Goal: Information Seeking & Learning: Learn about a topic

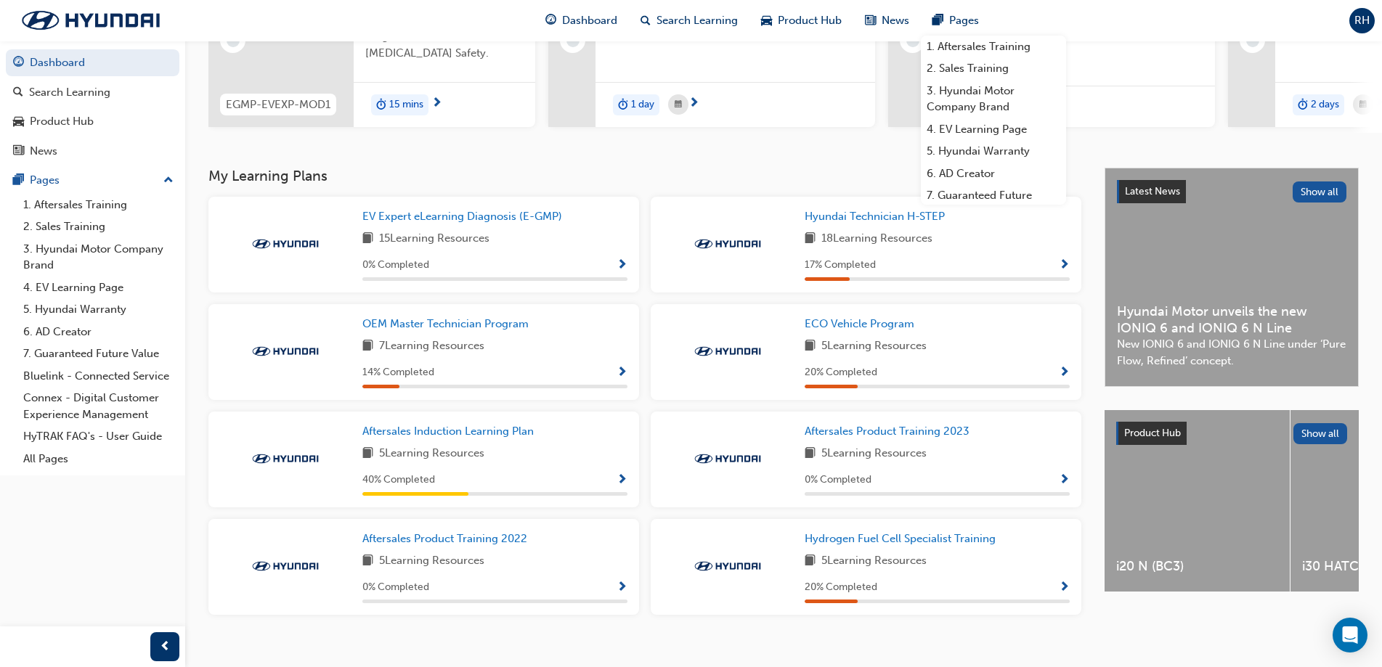
scroll to position [227, 0]
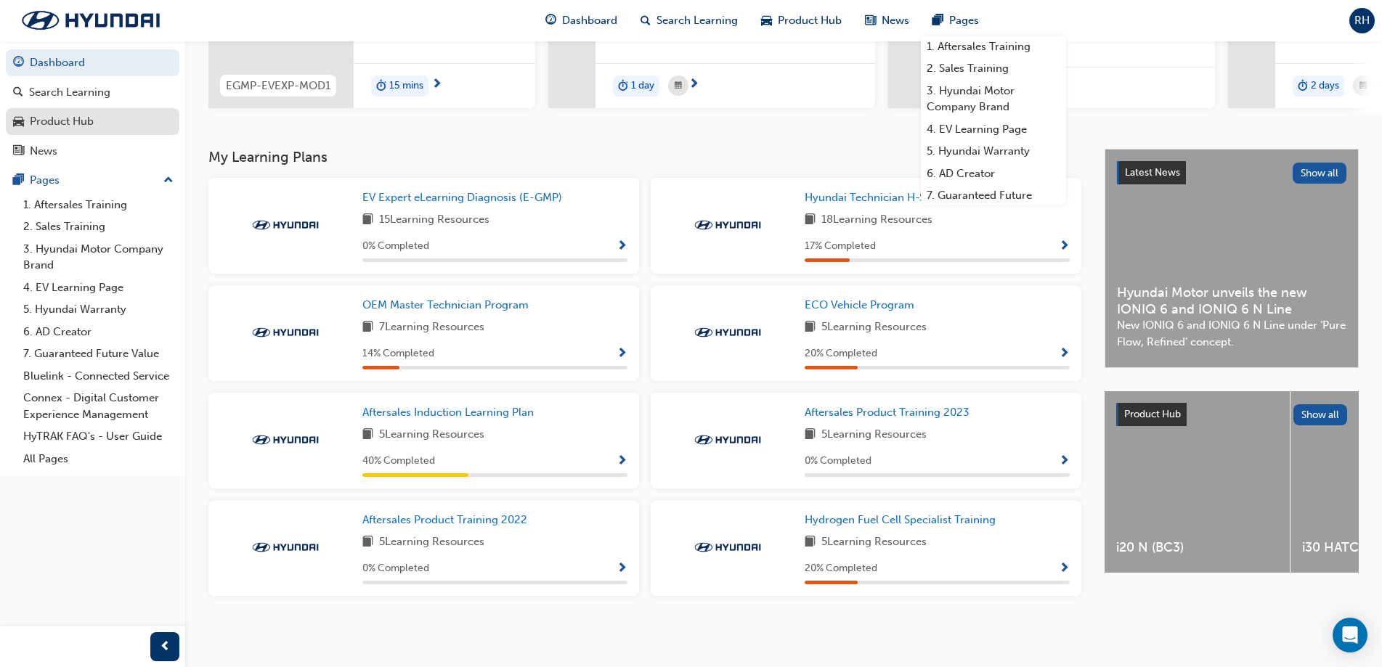
click at [105, 121] on div "Product Hub" at bounding box center [92, 122] width 159 height 18
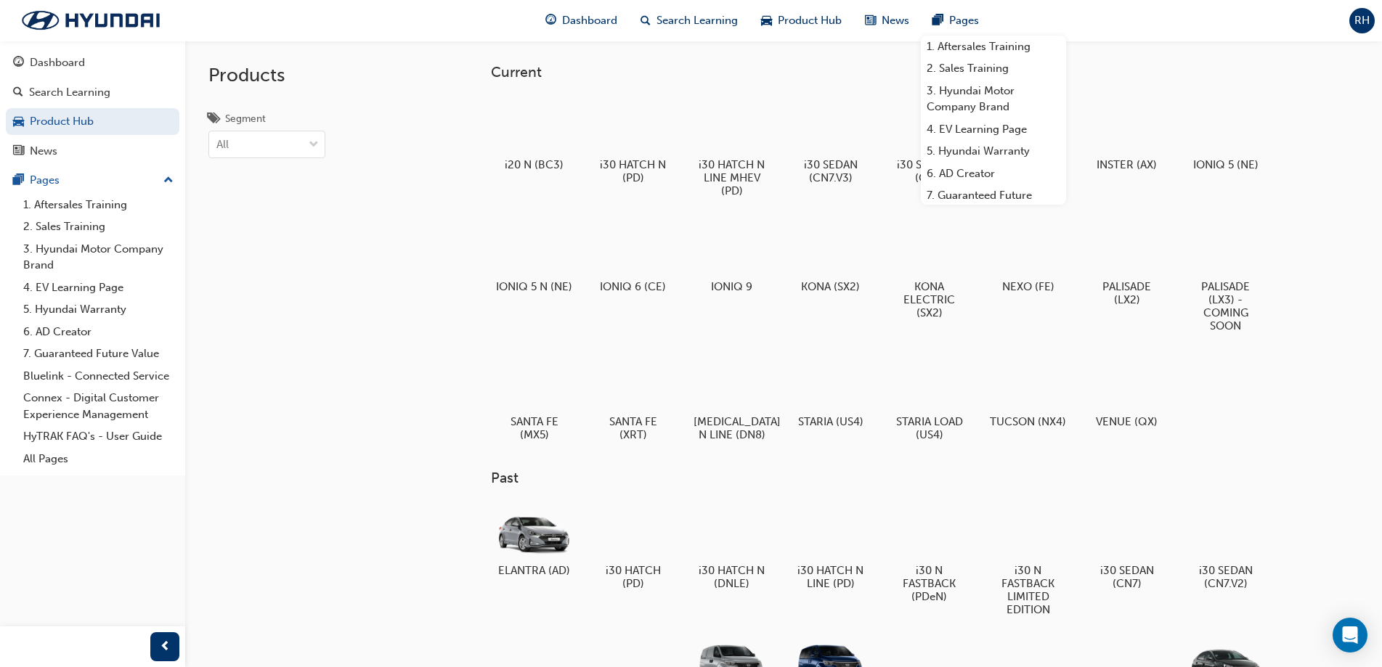
click at [1320, 333] on div "Current i20 N (BC3) i30 HATCH N (PD) i30 HATCH N LINE MHEV (PD) i30 SEDAN (CN7.…" at bounding box center [903, 596] width 871 height 1064
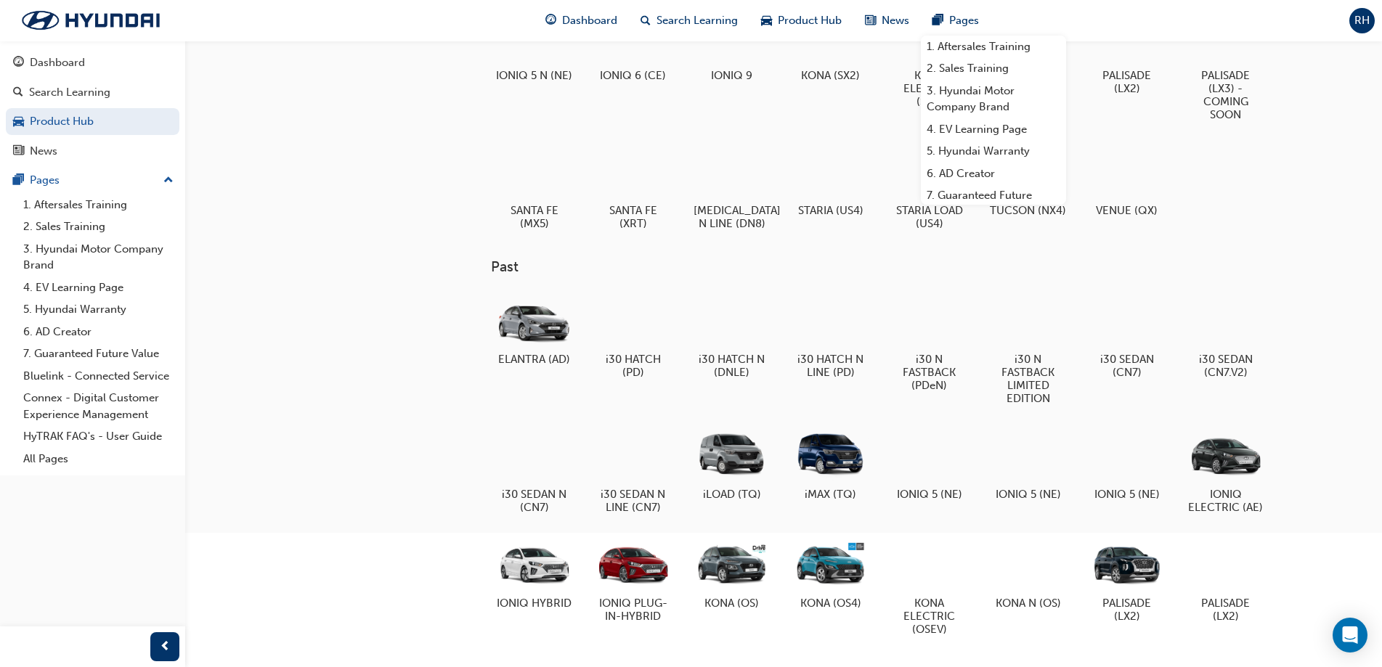
scroll to position [218, 0]
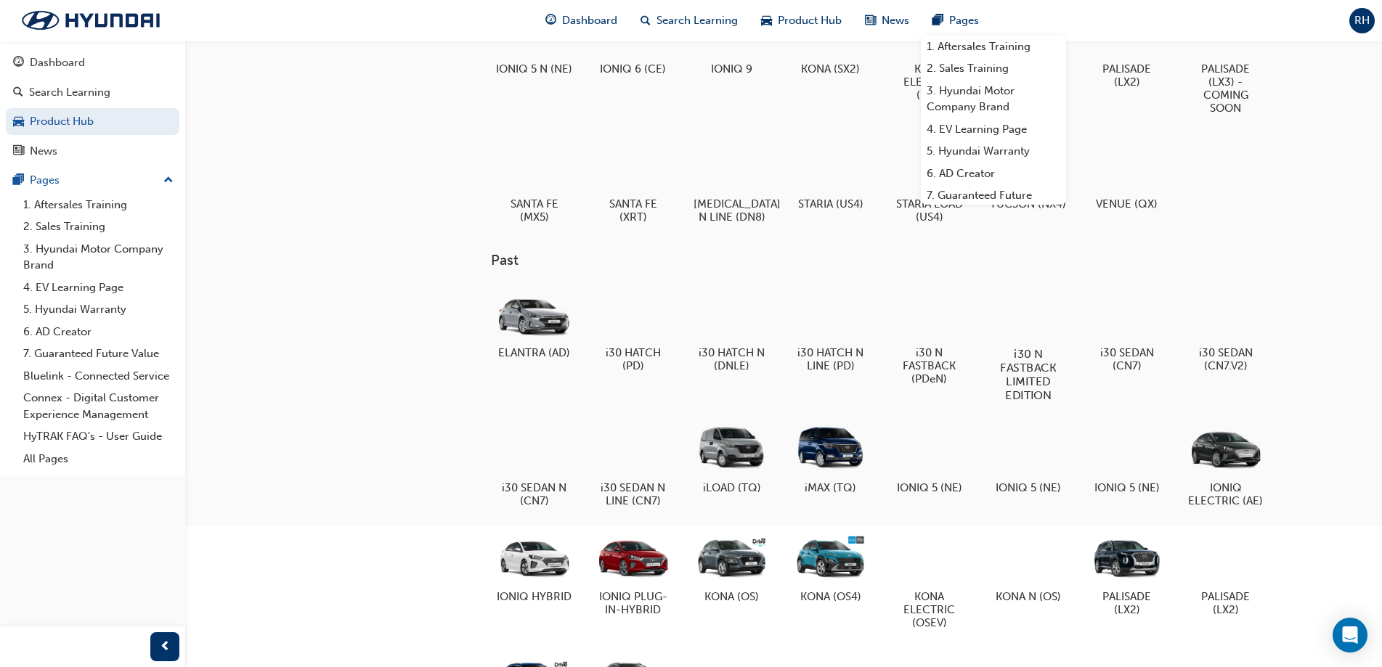
click at [1041, 309] on div at bounding box center [1028, 312] width 81 height 58
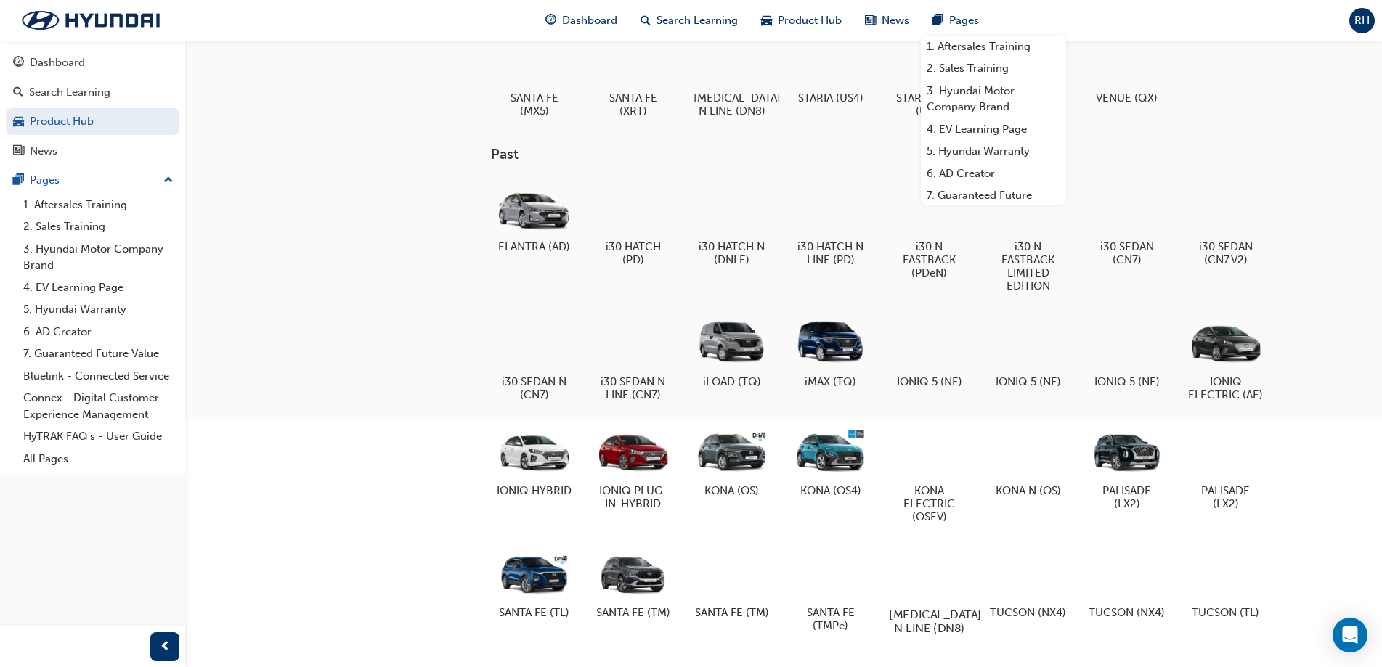
scroll to position [460, 0]
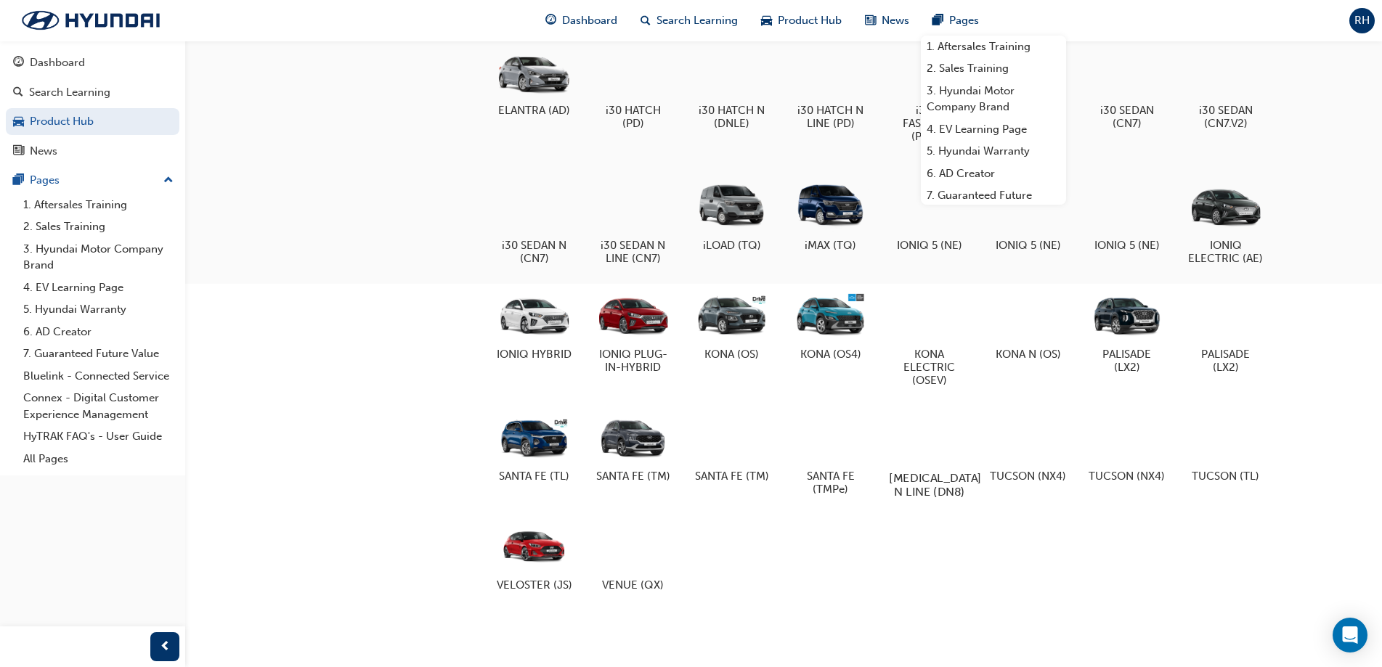
click at [943, 460] on div at bounding box center [929, 436] width 81 height 58
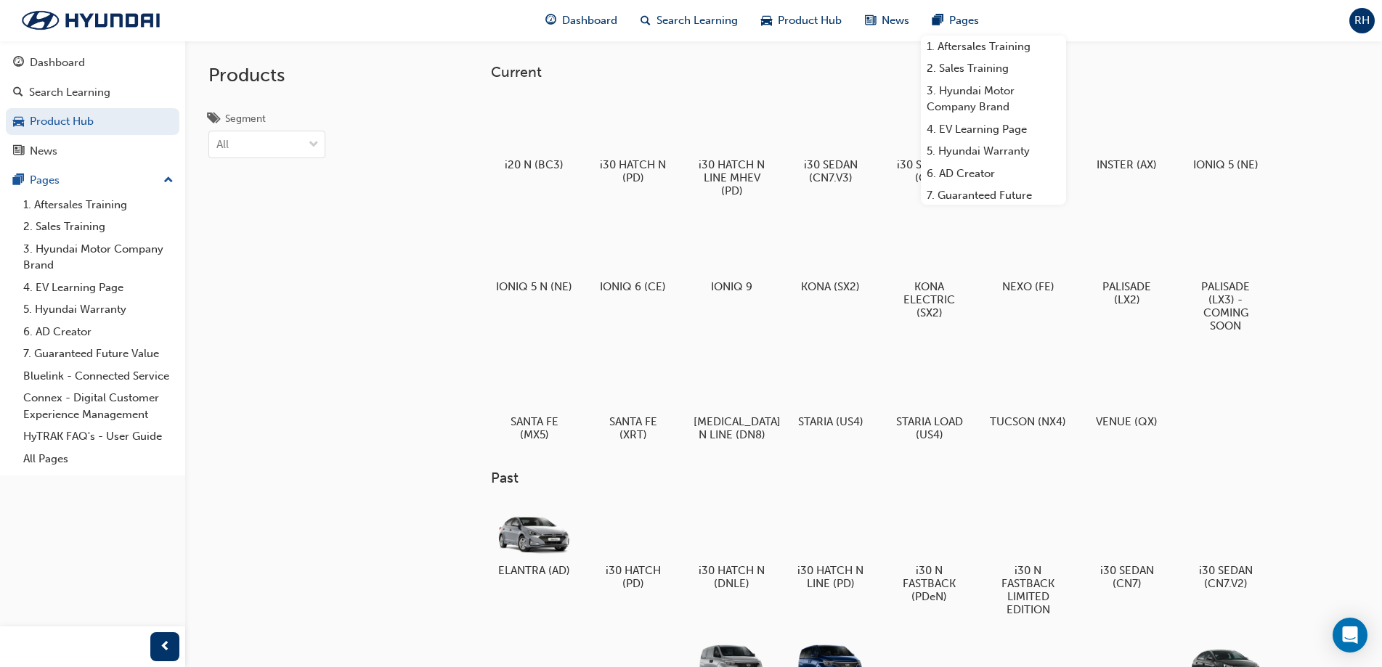
scroll to position [460, 0]
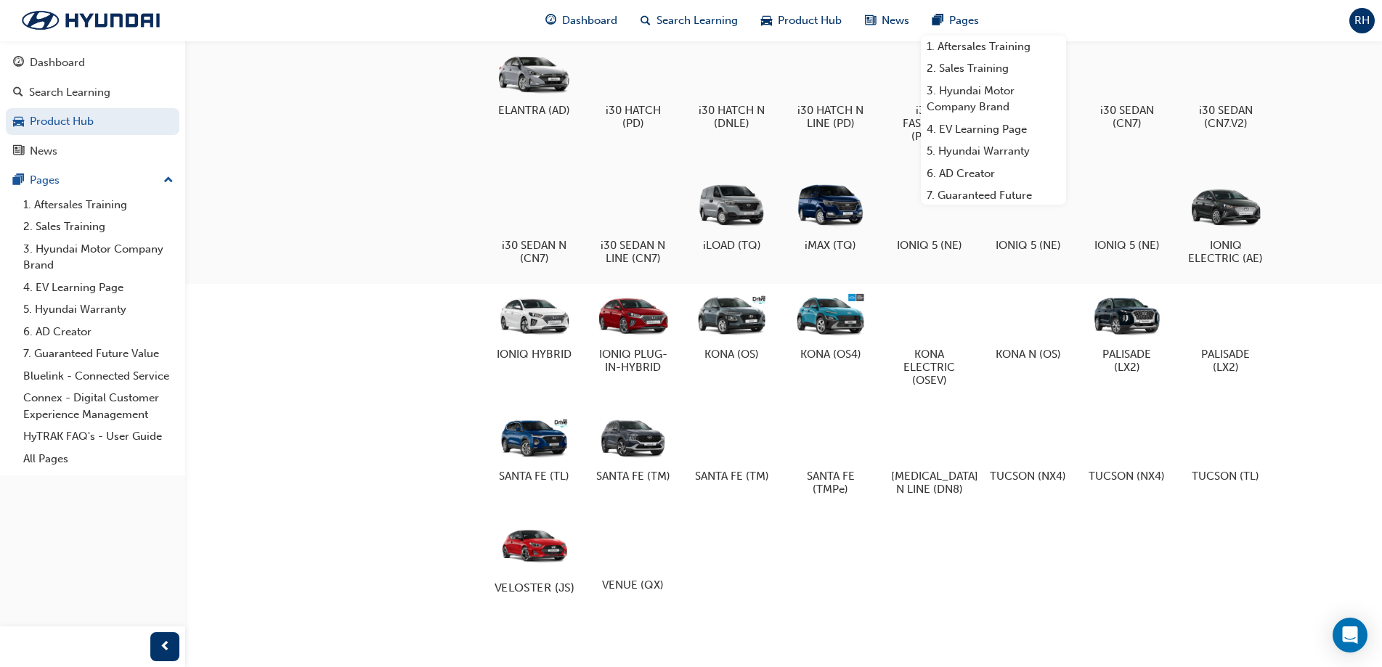
click at [506, 550] on div at bounding box center [534, 544] width 81 height 57
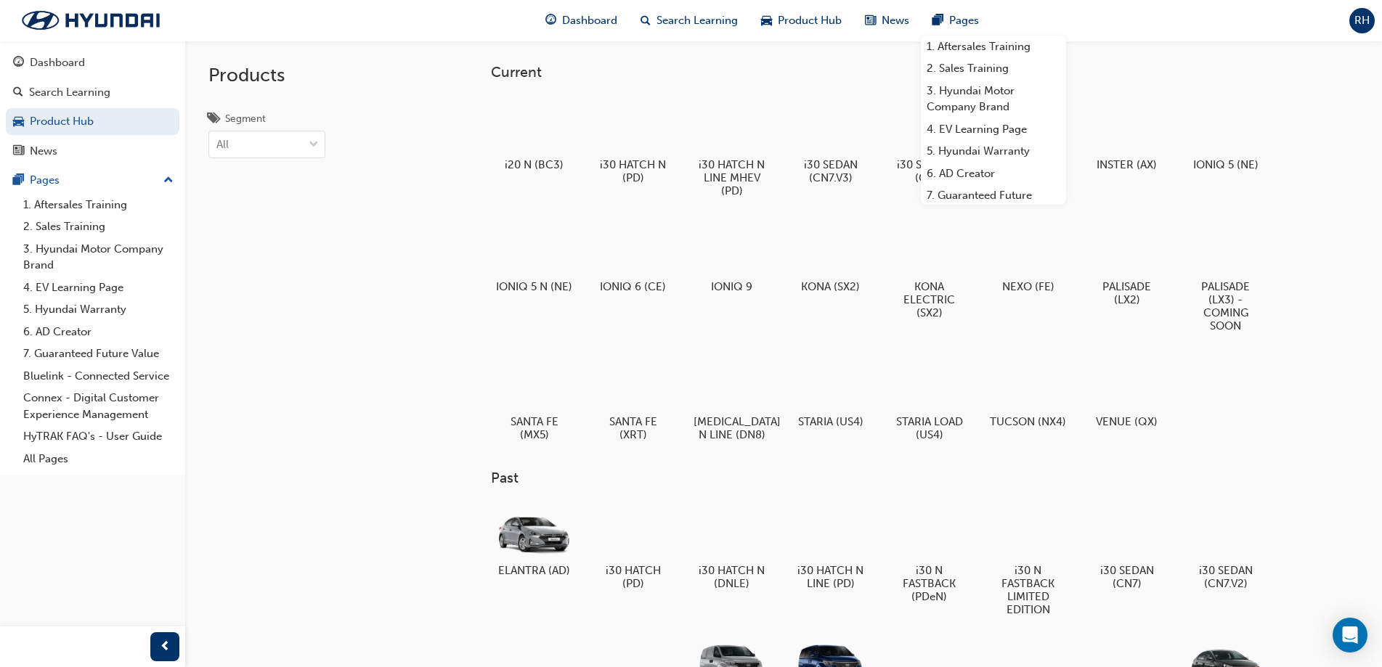
scroll to position [460, 0]
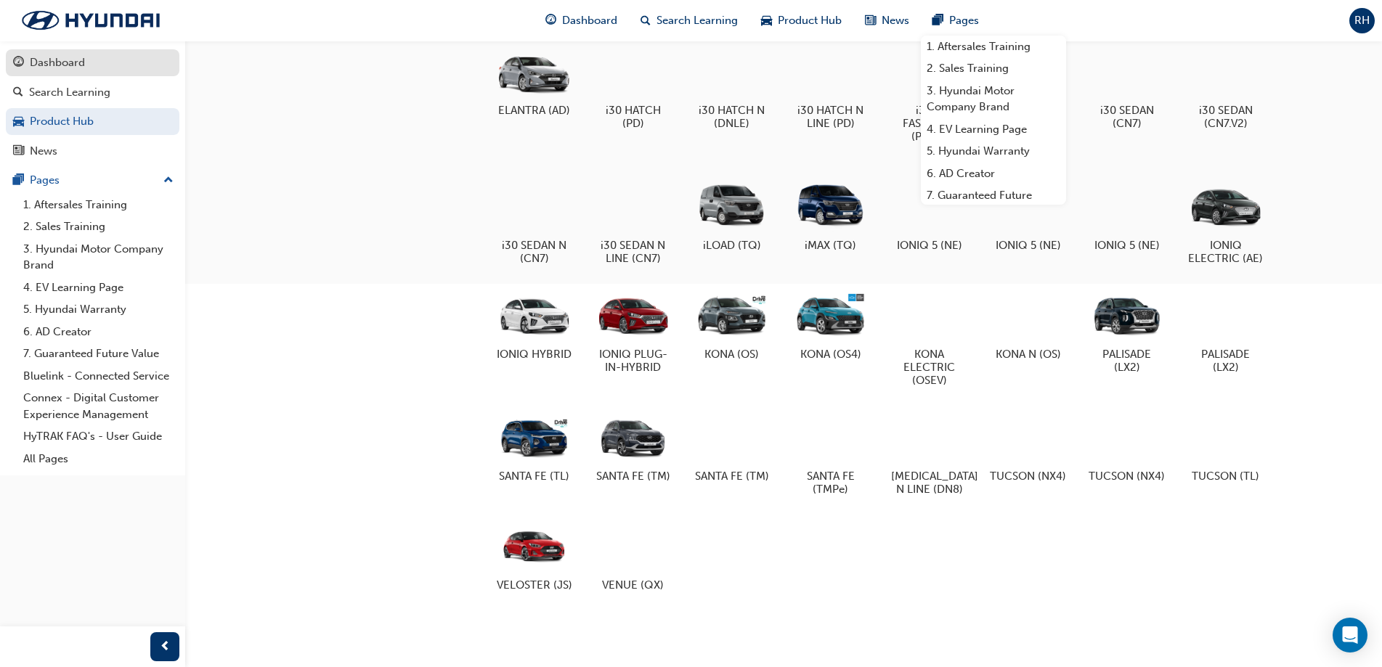
click at [62, 62] on div "Dashboard" at bounding box center [57, 62] width 55 height 17
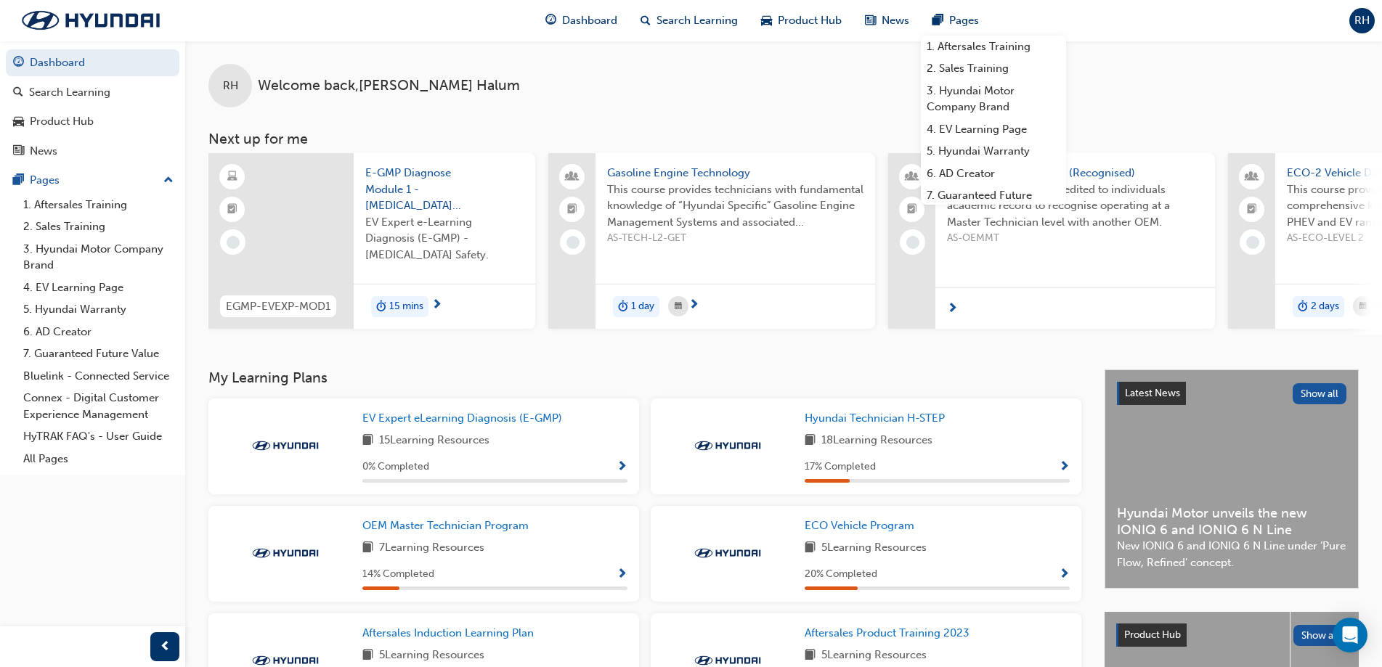
click at [1365, 19] on span "RH" at bounding box center [1361, 20] width 15 height 17
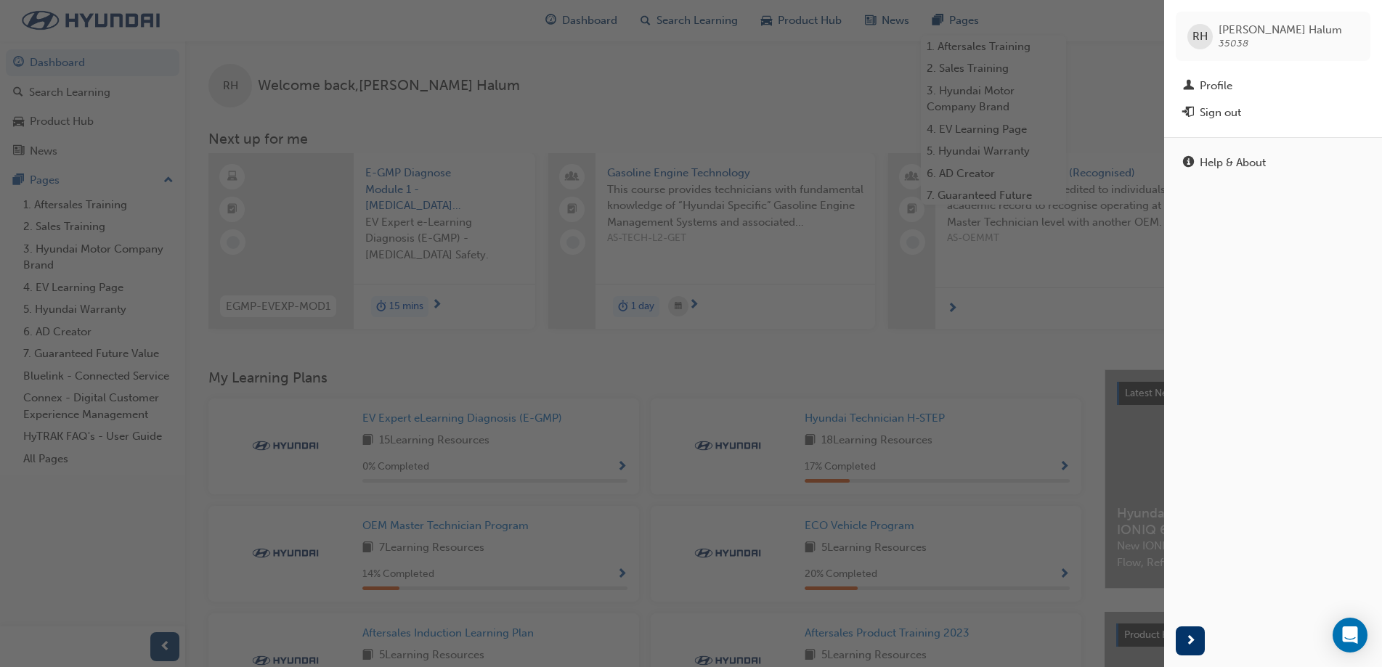
click at [1069, 164] on div "button" at bounding box center [582, 333] width 1164 height 667
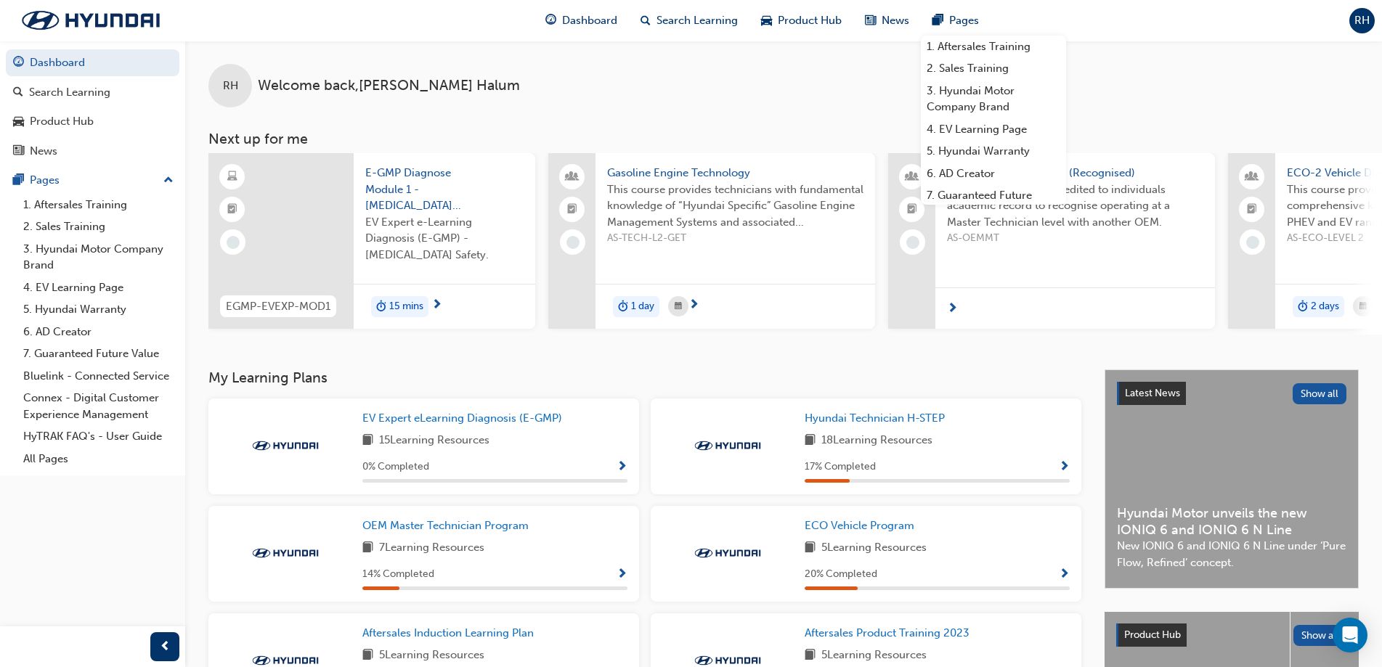
click at [1365, 19] on span "RH" at bounding box center [1361, 20] width 15 height 17
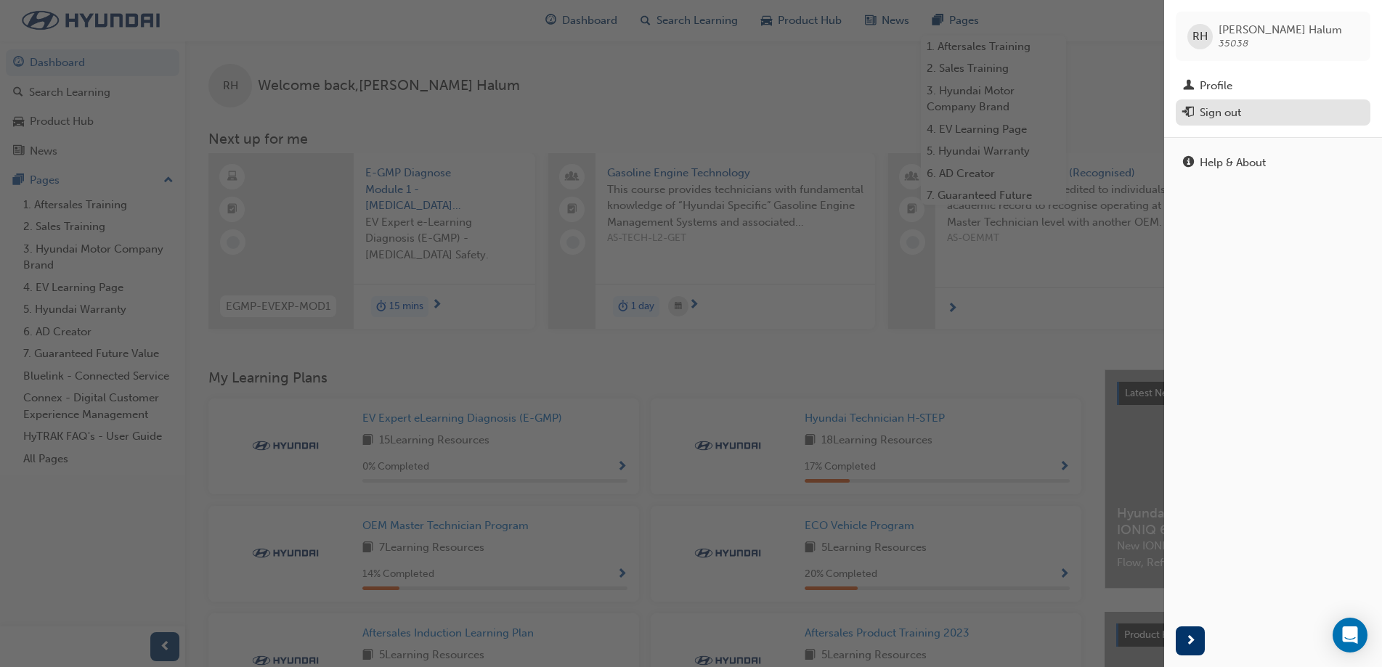
click at [1280, 106] on div "Sign out" at bounding box center [1273, 113] width 180 height 18
